Goal: Use online tool/utility: Utilize a website feature to perform a specific function

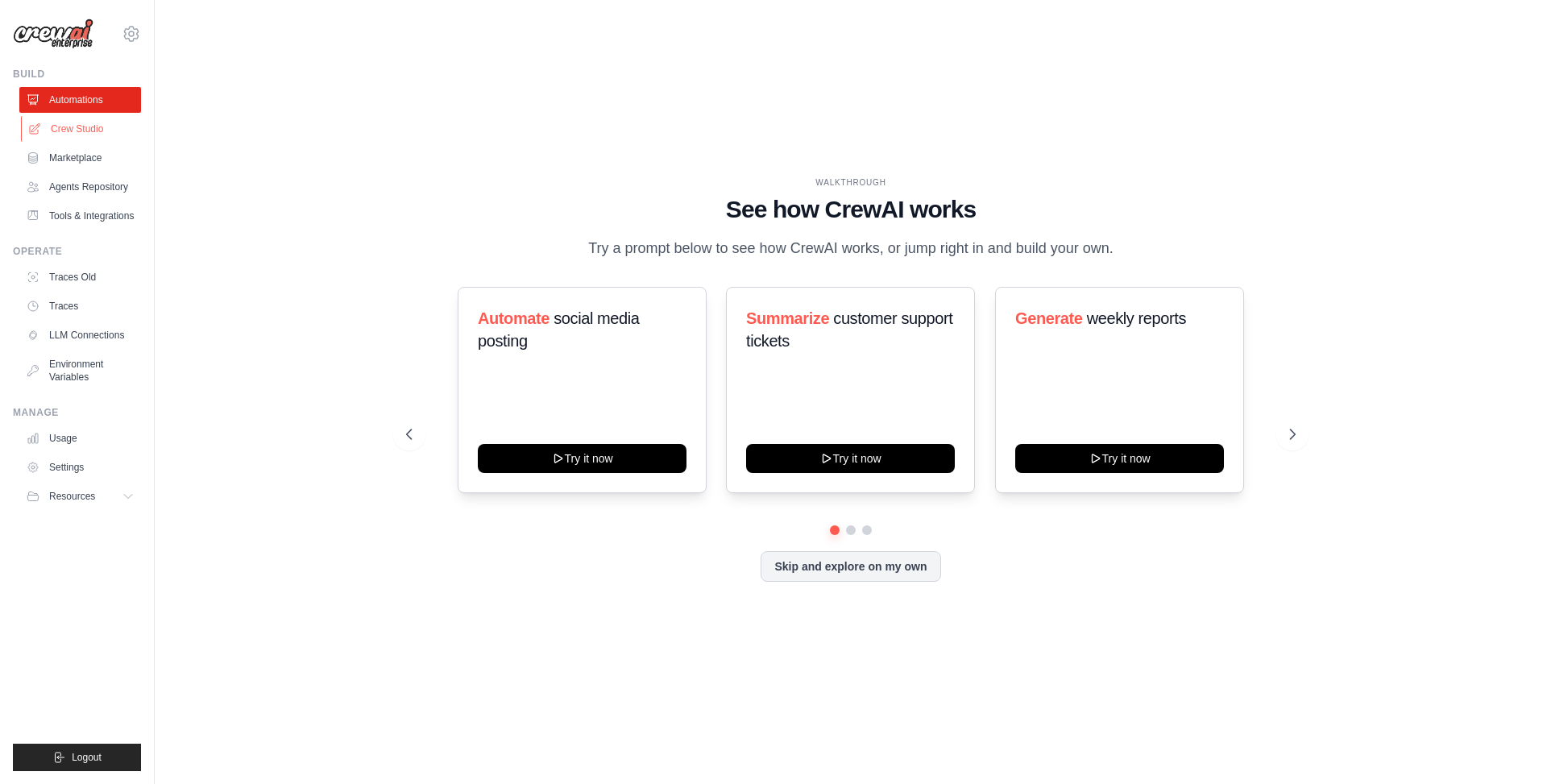
click at [84, 126] on link "Crew Studio" at bounding box center [81, 129] width 121 height 26
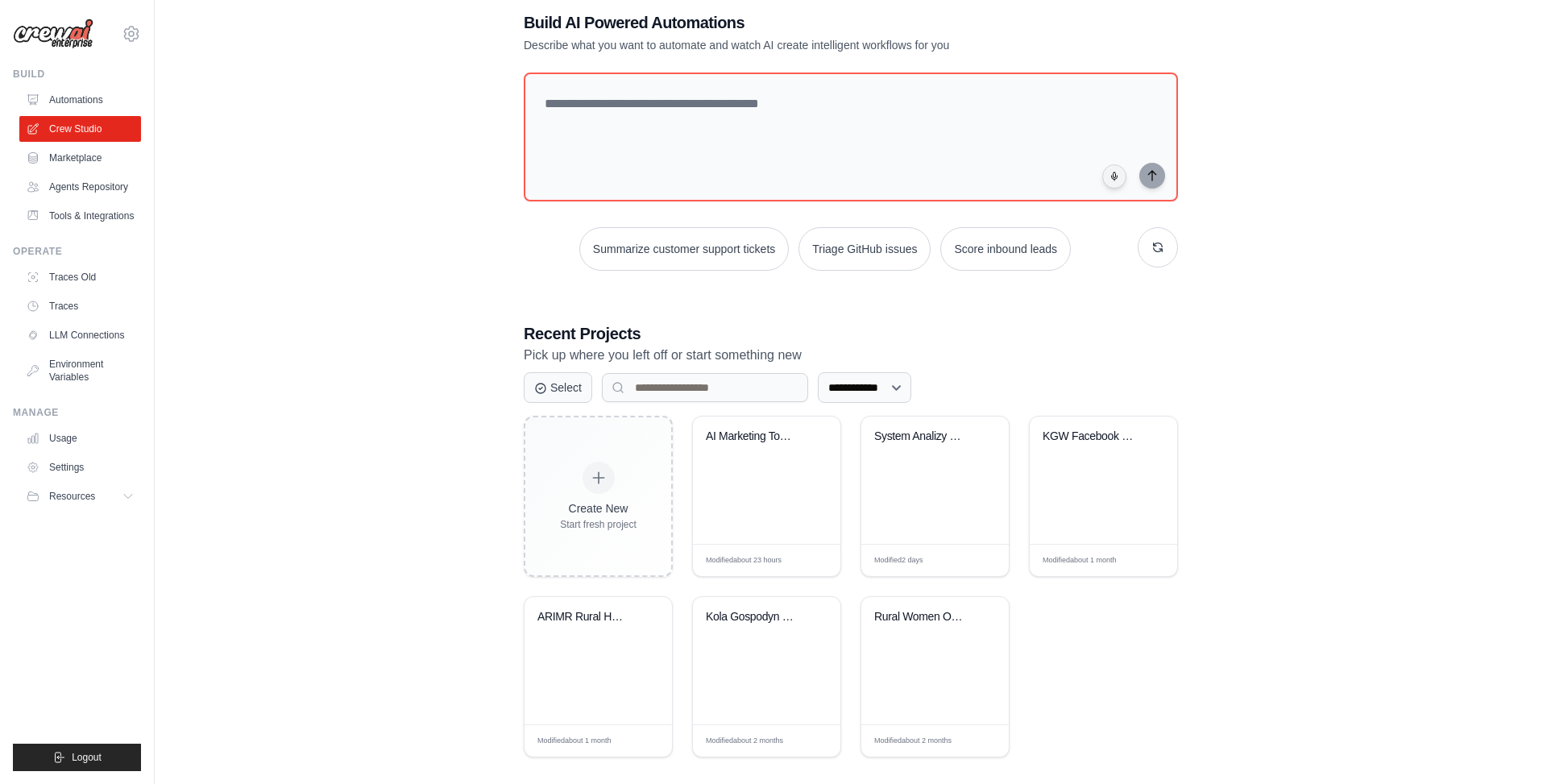
scroll to position [32, 0]
click at [757, 434] on div "AI Marketing Tools Discovery & Anal..." at bounding box center [754, 434] width 97 height 14
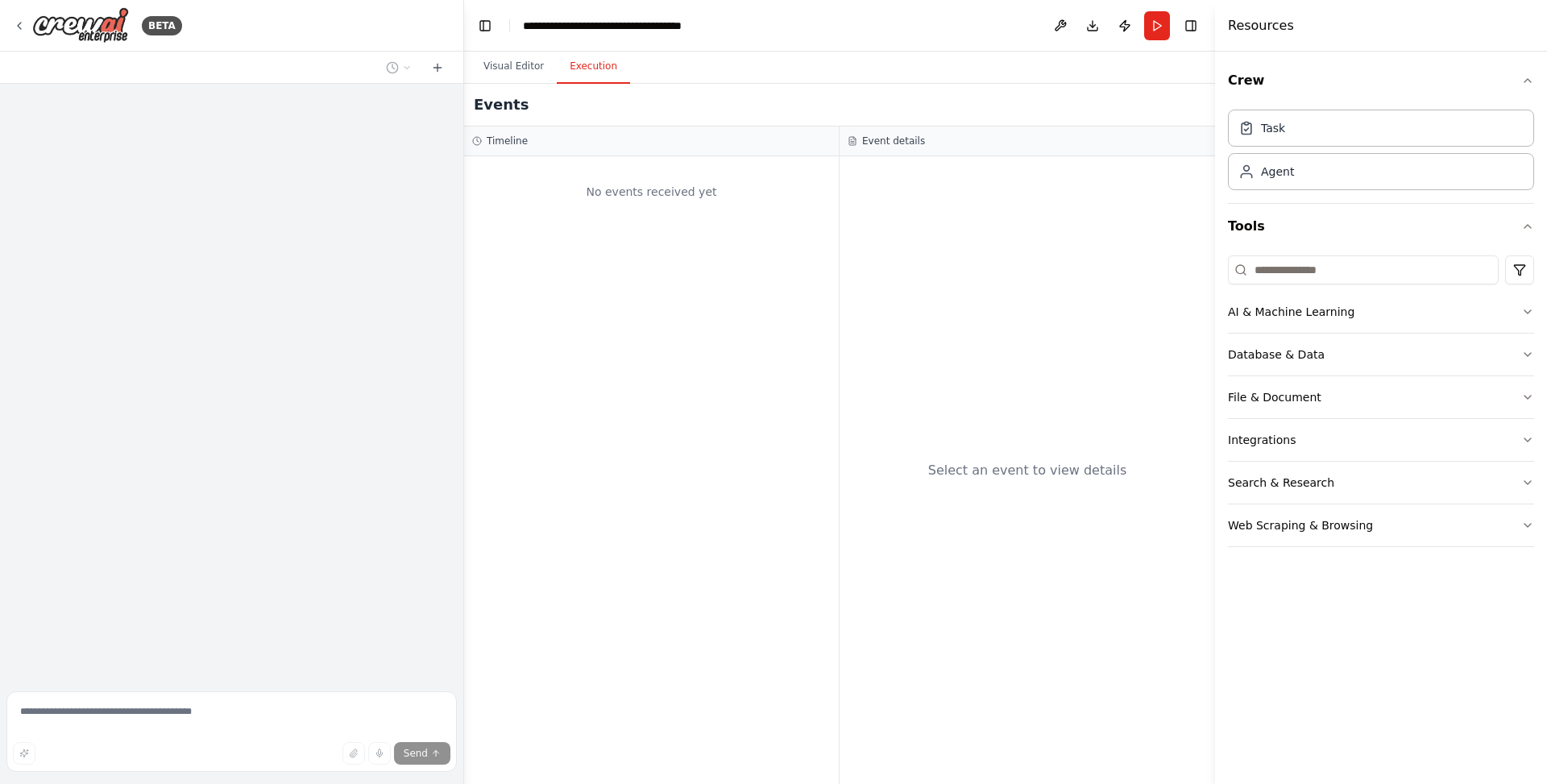
click at [611, 69] on button "Execution" at bounding box center [593, 66] width 74 height 33
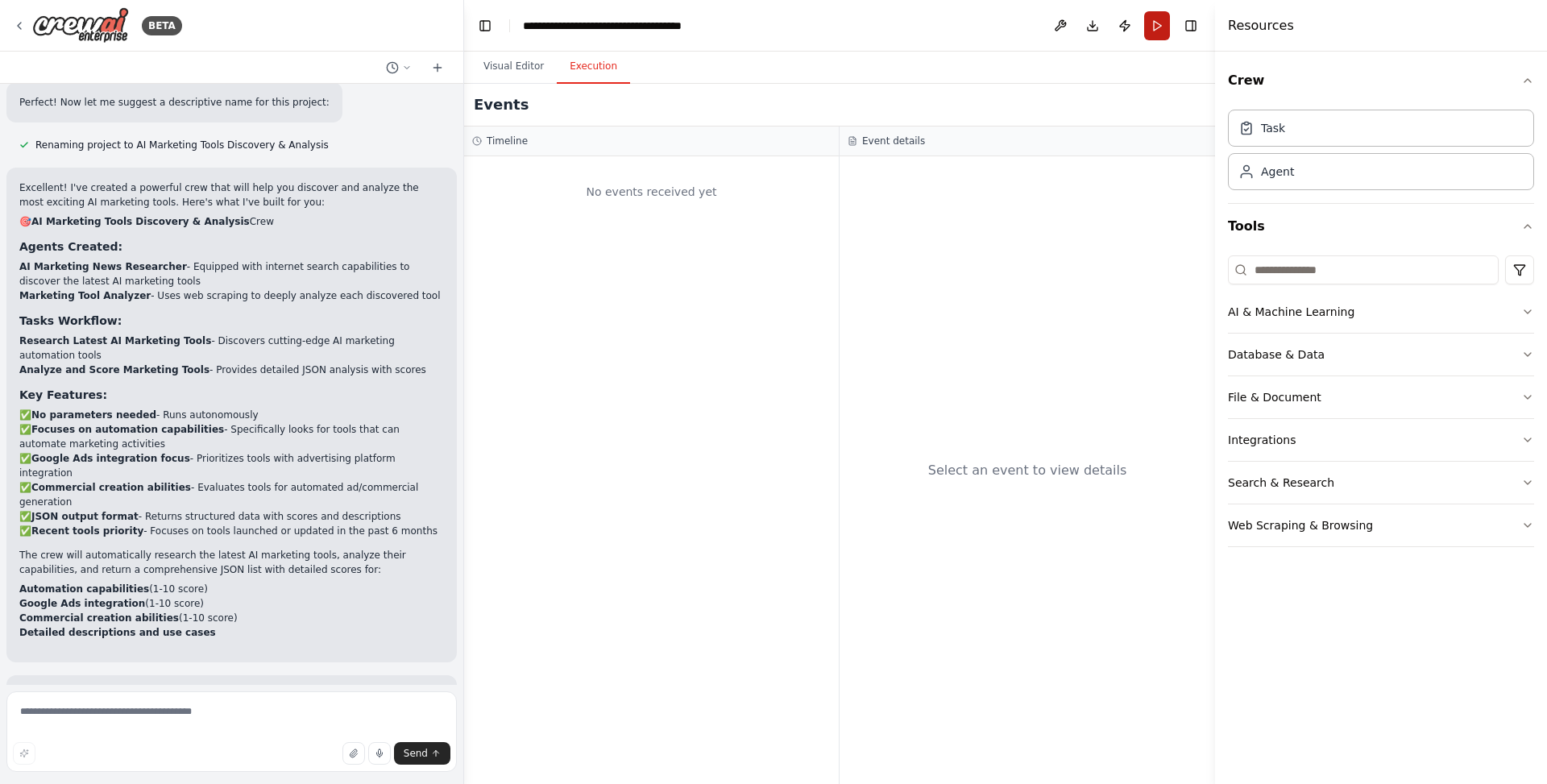
click at [1153, 33] on button "Run" at bounding box center [1156, 26] width 26 height 29
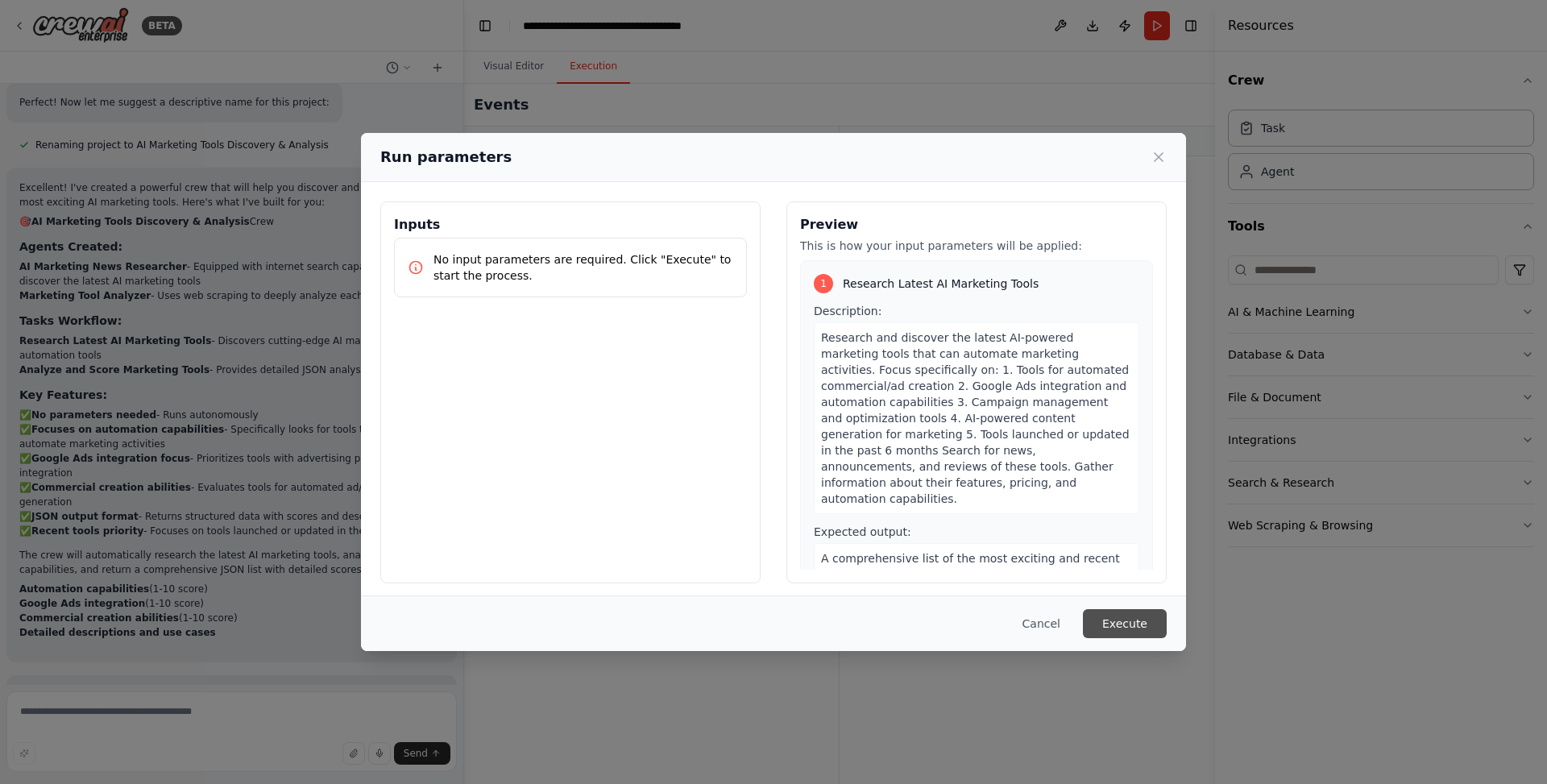
click at [1142, 619] on button "Execute" at bounding box center [1125, 624] width 84 height 29
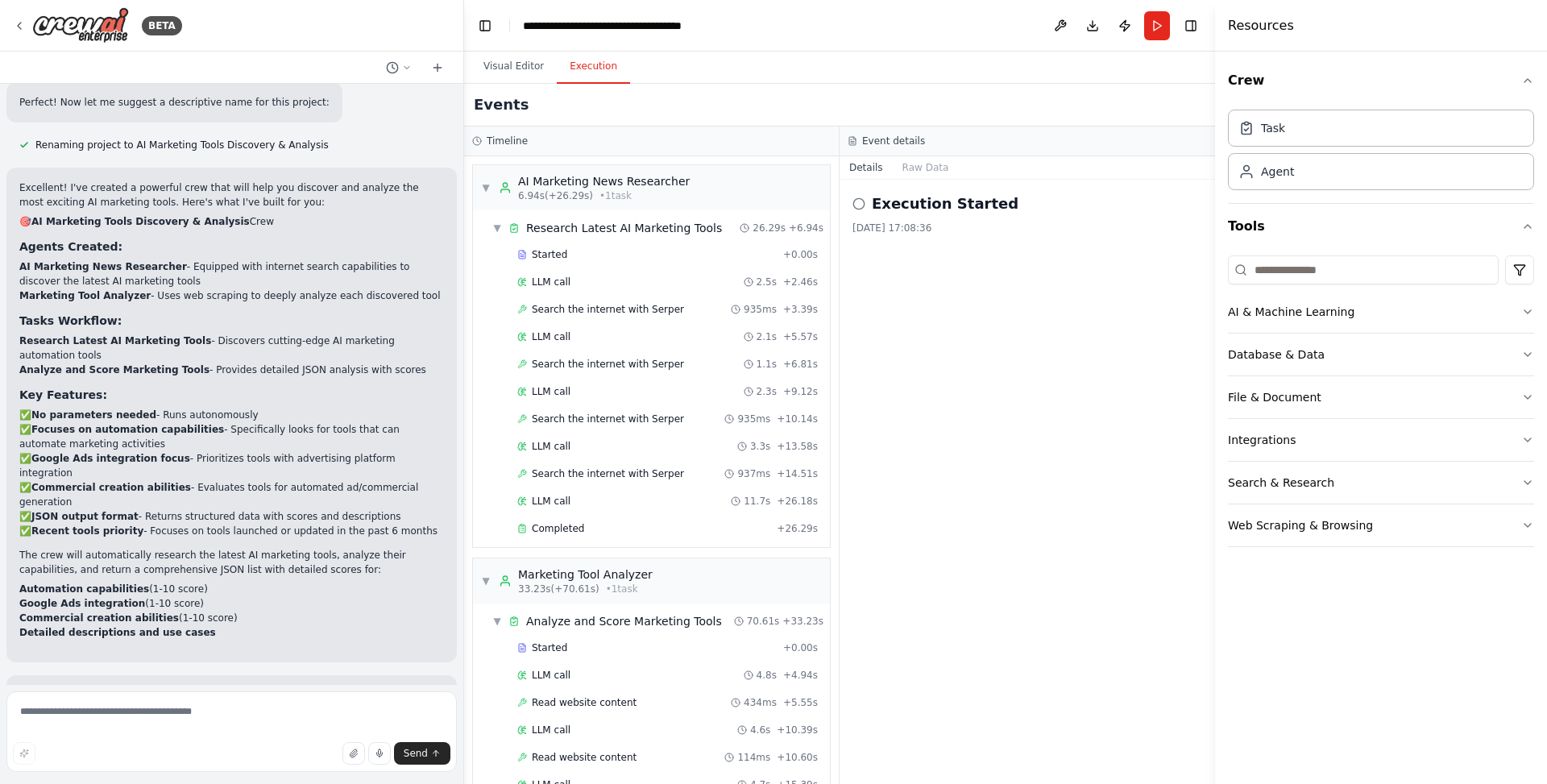
scroll to position [161, 0]
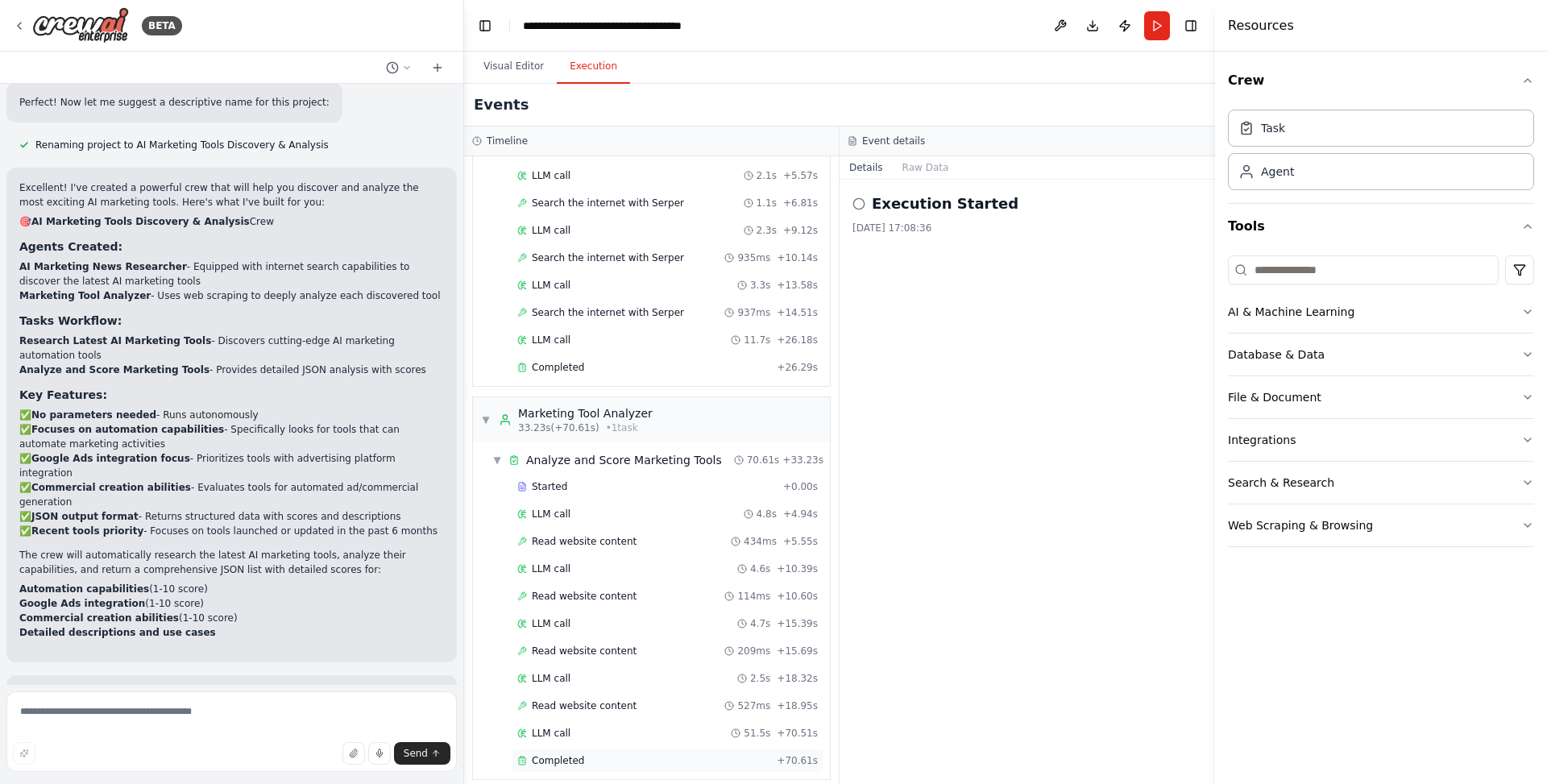
click at [557, 754] on span "Completed" at bounding box center [558, 761] width 53 height 13
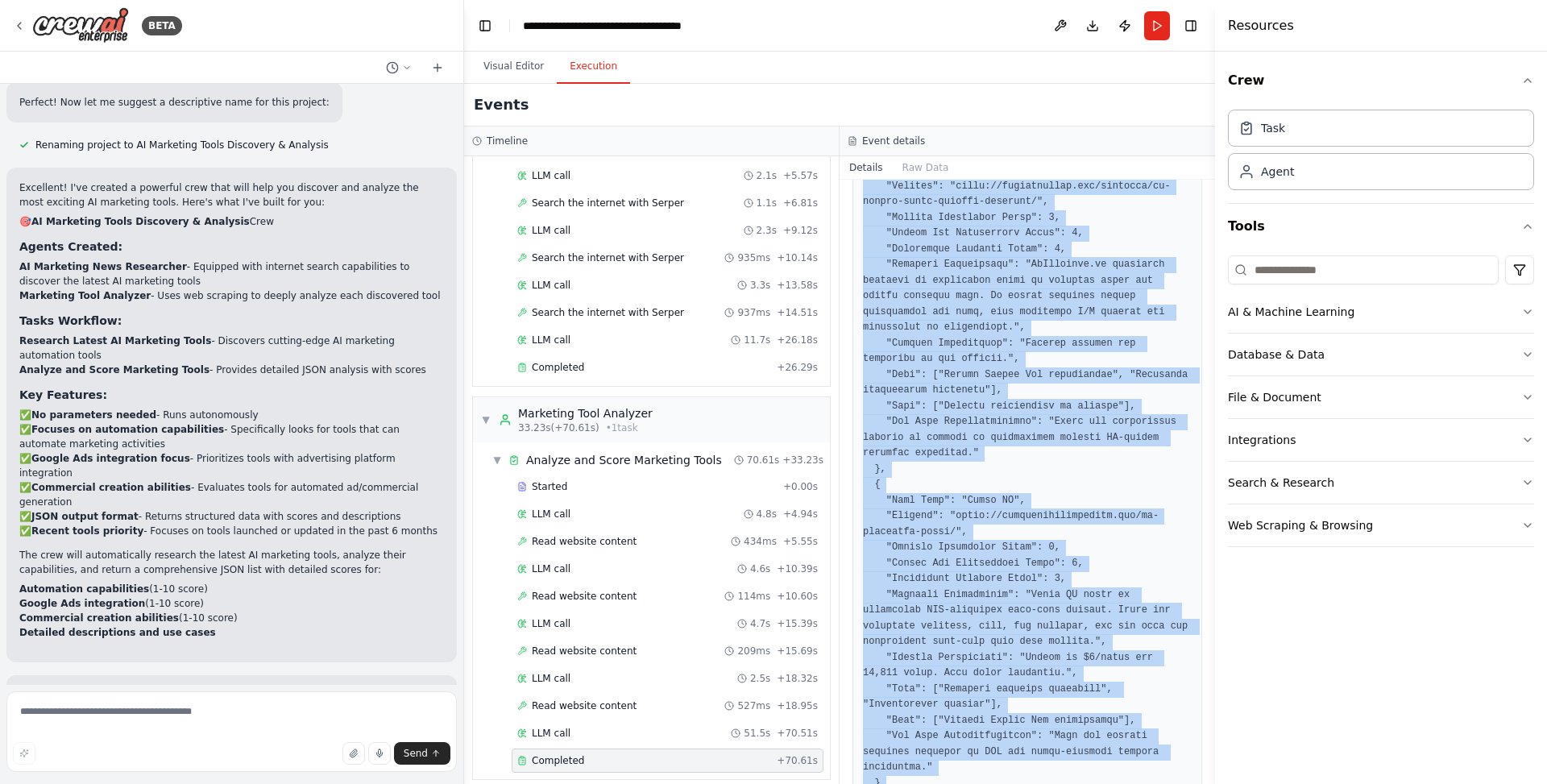
scroll to position [1491, 0]
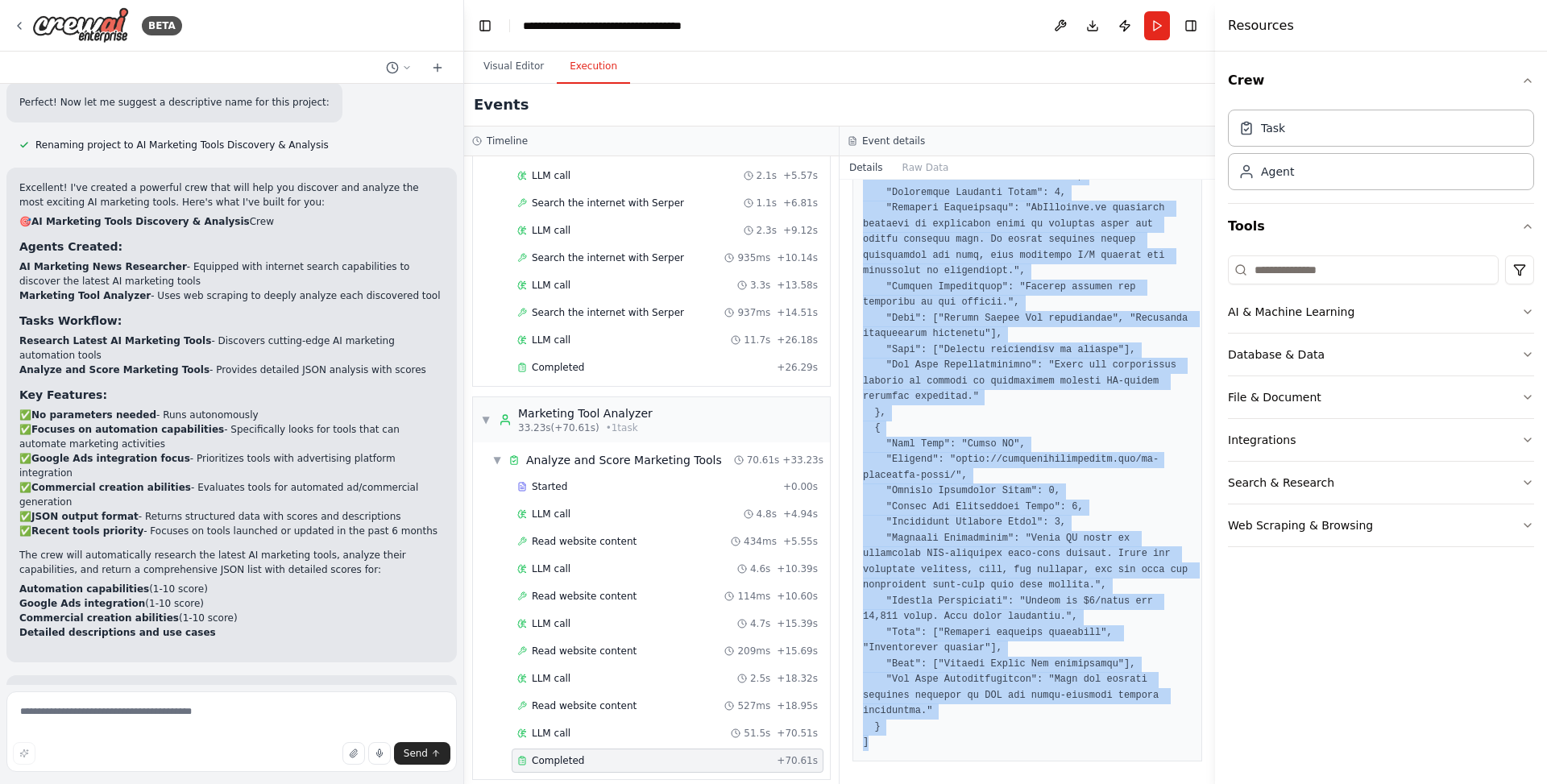
drag, startPoint x: 849, startPoint y: 365, endPoint x: 992, endPoint y: 840, distance: 496.1
click at [992, 783] on html "BETA create for me a simple crew that will gather for me most exciting news abo…" at bounding box center [774, 392] width 1547 height 784
copy div "Output [ { "Tool Name": "Gumloop", "Website": "https://www.marketermilk.com/blo…"
